Goal: Information Seeking & Learning: Learn about a topic

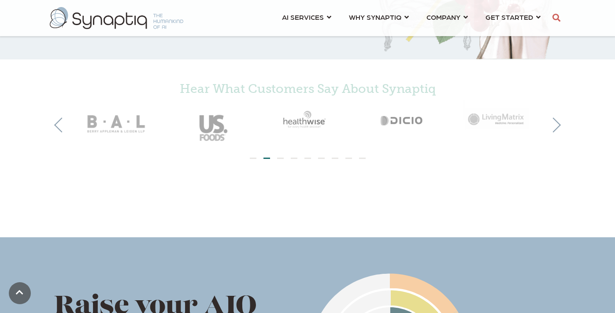
scroll to position [250, 0]
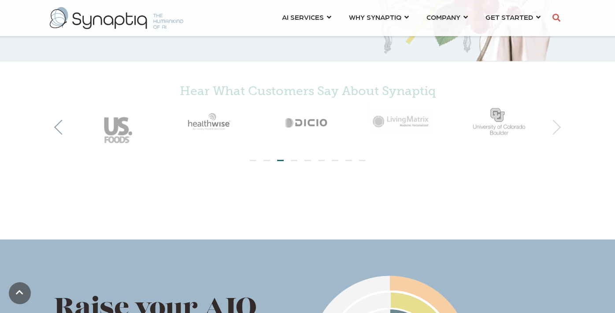
click at [559, 128] on button "Next" at bounding box center [553, 127] width 15 height 15
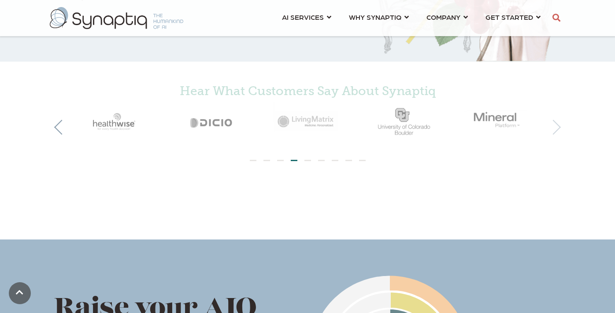
click at [559, 128] on button "Next" at bounding box center [553, 127] width 15 height 15
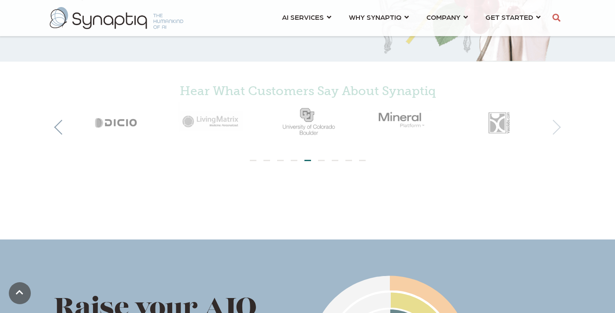
click at [559, 128] on button "Next" at bounding box center [553, 127] width 15 height 15
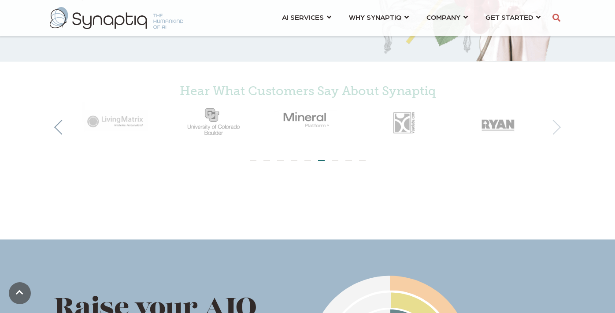
click at [559, 128] on button "Next" at bounding box center [553, 127] width 15 height 15
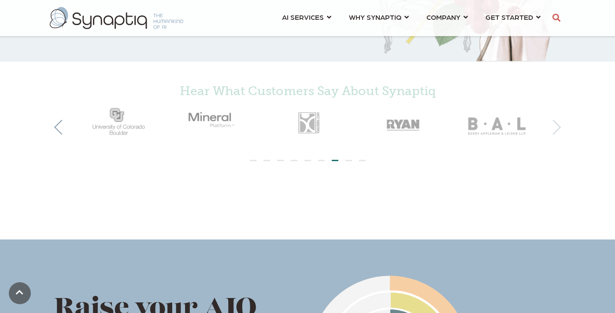
click at [559, 128] on button "Next" at bounding box center [553, 127] width 15 height 15
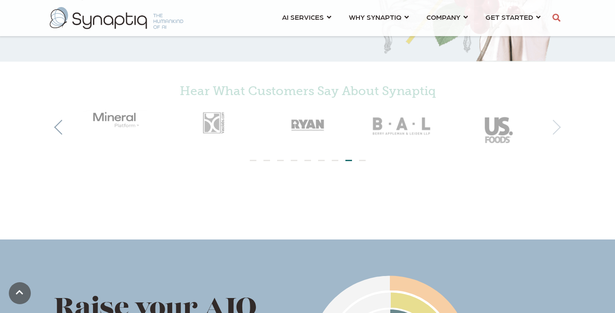
click at [559, 128] on button "Next" at bounding box center [553, 127] width 15 height 15
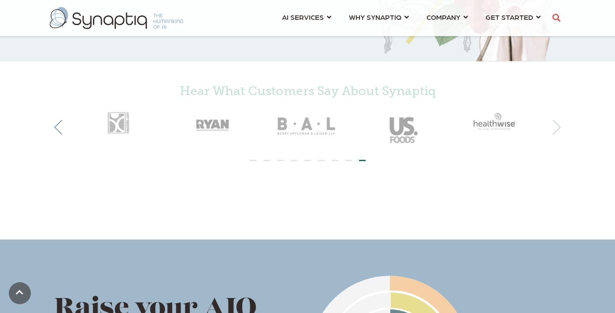
click at [559, 128] on button "Next" at bounding box center [553, 127] width 15 height 15
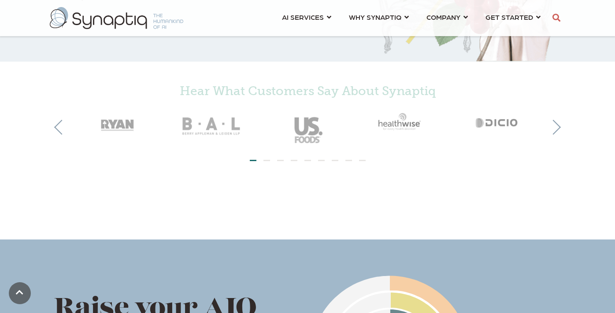
click at [398, 121] on img at bounding box center [402, 121] width 95 height 39
click at [401, 121] on img at bounding box center [402, 121] width 95 height 39
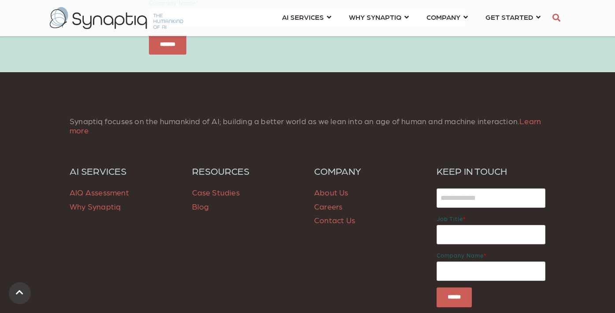
scroll to position [1712, 0]
